Goal: Information Seeking & Learning: Learn about a topic

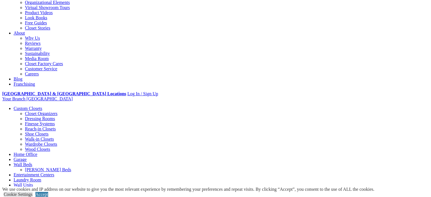
scroll to position [142, 0]
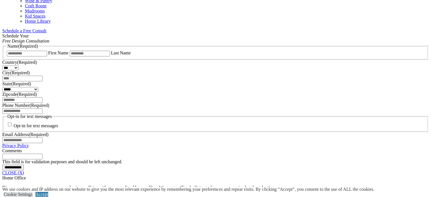
scroll to position [358, 0]
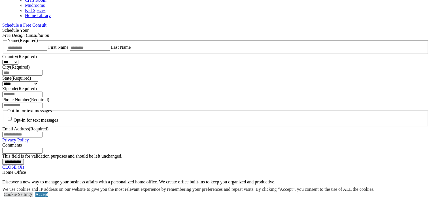
click at [24, 165] on link "CLOSE (X)" at bounding box center [13, 167] width 22 height 5
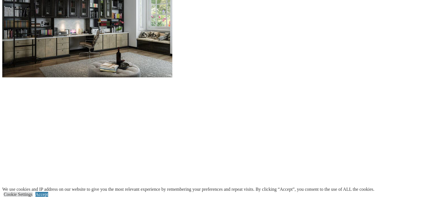
scroll to position [589, 0]
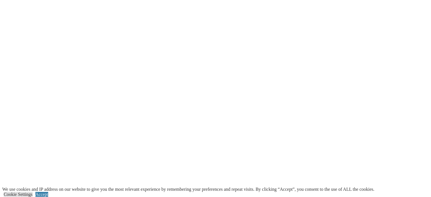
scroll to position [676, 0]
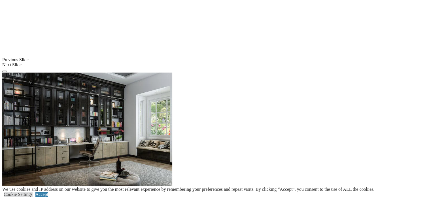
scroll to position [480, 0]
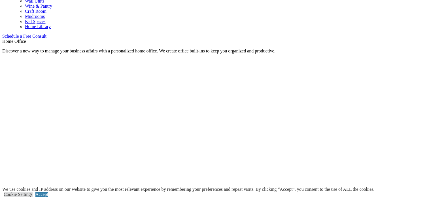
scroll to position [344, 0]
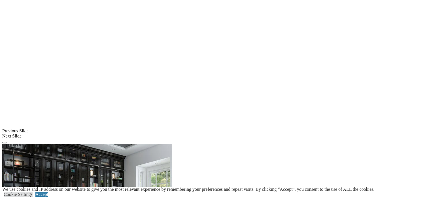
scroll to position [387, 0]
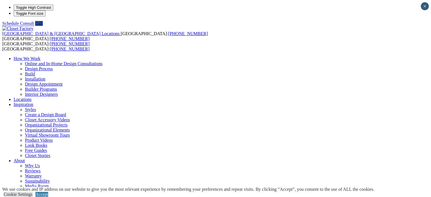
scroll to position [5, 0]
